Goal: Find specific page/section: Find specific page/section

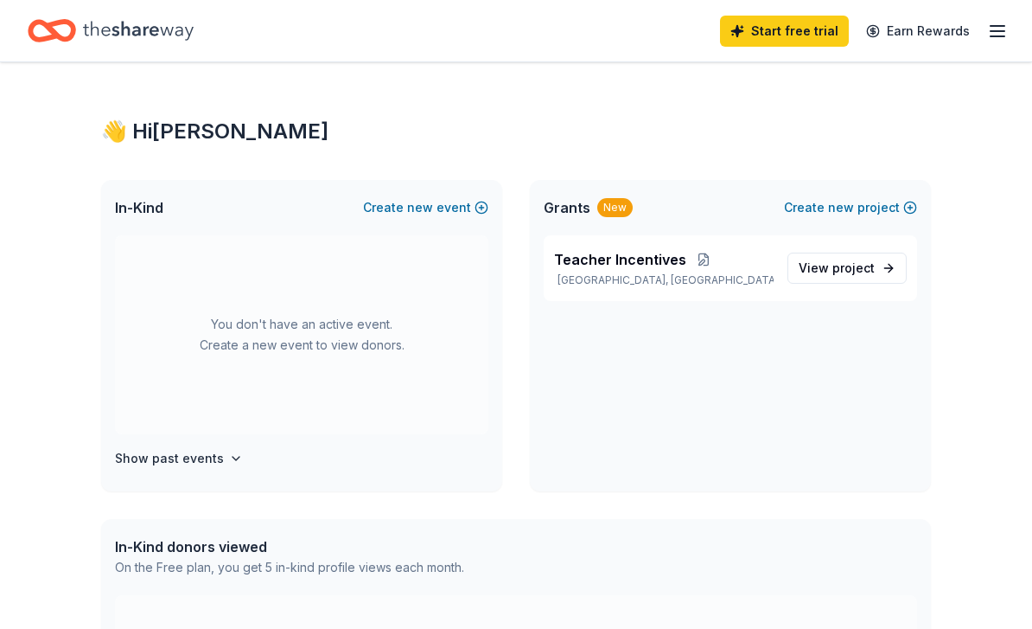
click at [718, 385] on div "Teacher Incentives [GEOGRAPHIC_DATA], [GEOGRAPHIC_DATA] View project" at bounding box center [730, 363] width 401 height 256
click at [898, 255] on link "View project" at bounding box center [847, 267] width 119 height 31
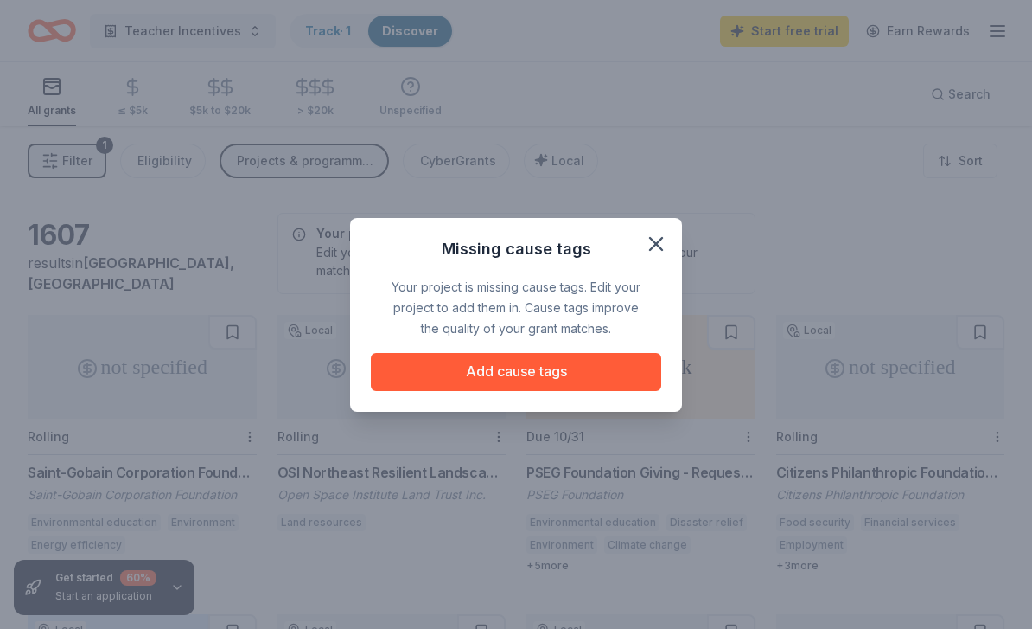
click at [647, 295] on div "Your project is missing cause tags. Edit your project to add them in. Cause tag…" at bounding box center [516, 308] width 263 height 62
click at [605, 442] on div "Missing cause tags Your project is missing cause tags. Edit your project to add…" at bounding box center [516, 314] width 1032 height 629
click at [590, 450] on div "Missing cause tags Your project is missing cause tags. Edit your project to add…" at bounding box center [516, 314] width 1032 height 629
click at [653, 307] on div "Missing cause tags Your project is missing cause tags. Edit your project to add…" at bounding box center [516, 313] width 291 height 156
click at [652, 307] on div "Missing cause tags Your project is missing cause tags. Edit your project to add…" at bounding box center [516, 313] width 291 height 156
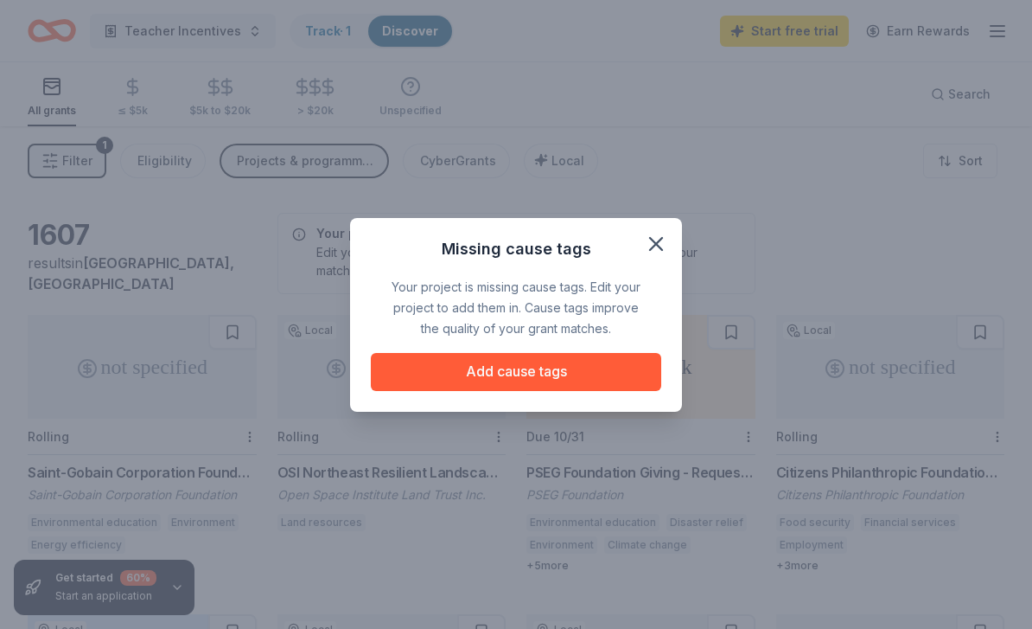
click at [656, 297] on div "Missing cause tags Your project is missing cause tags. Edit your project to add…" at bounding box center [516, 313] width 291 height 156
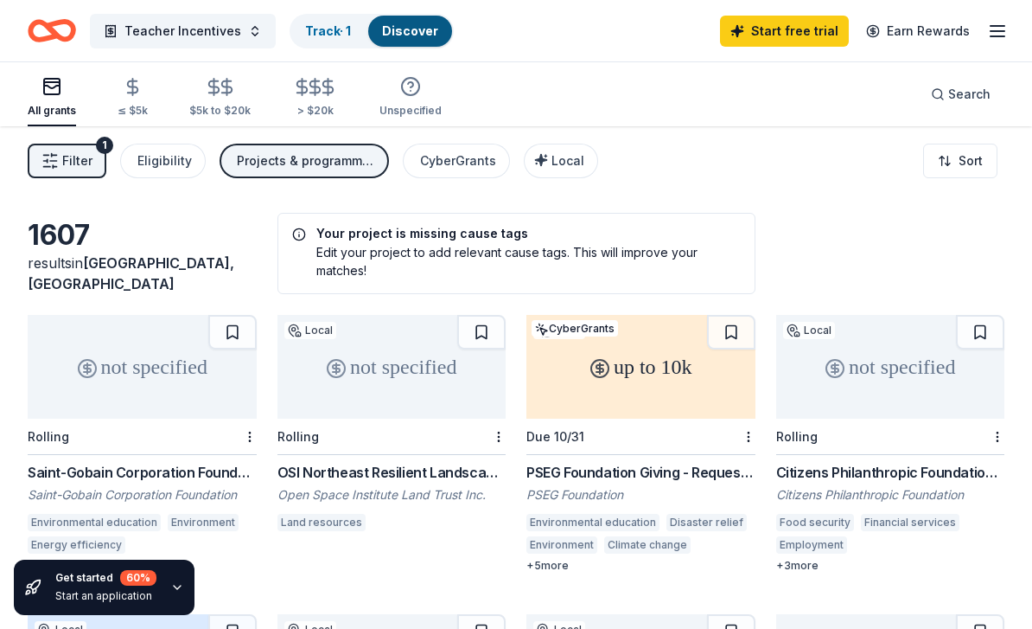
click at [51, 88] on icon "button" at bounding box center [52, 87] width 16 height 3
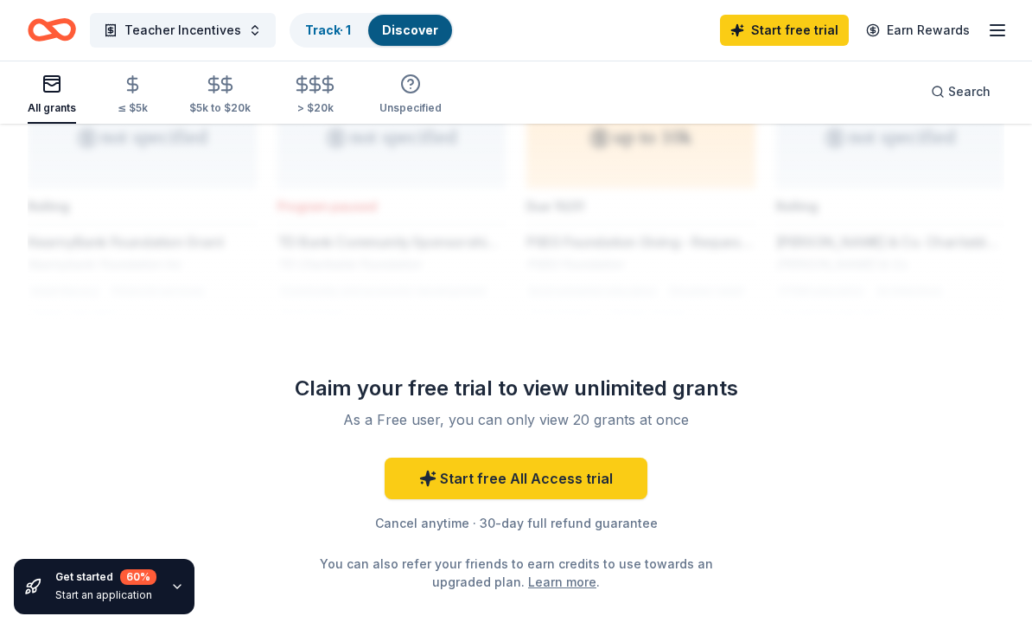
scroll to position [1773, 0]
